Goal: Task Accomplishment & Management: Manage account settings

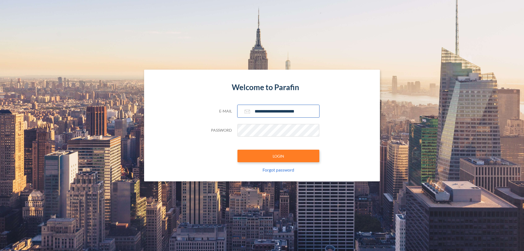
type input "**********"
click at [278, 156] on button "LOGIN" at bounding box center [278, 156] width 82 height 13
